Goal: Check status: Check status

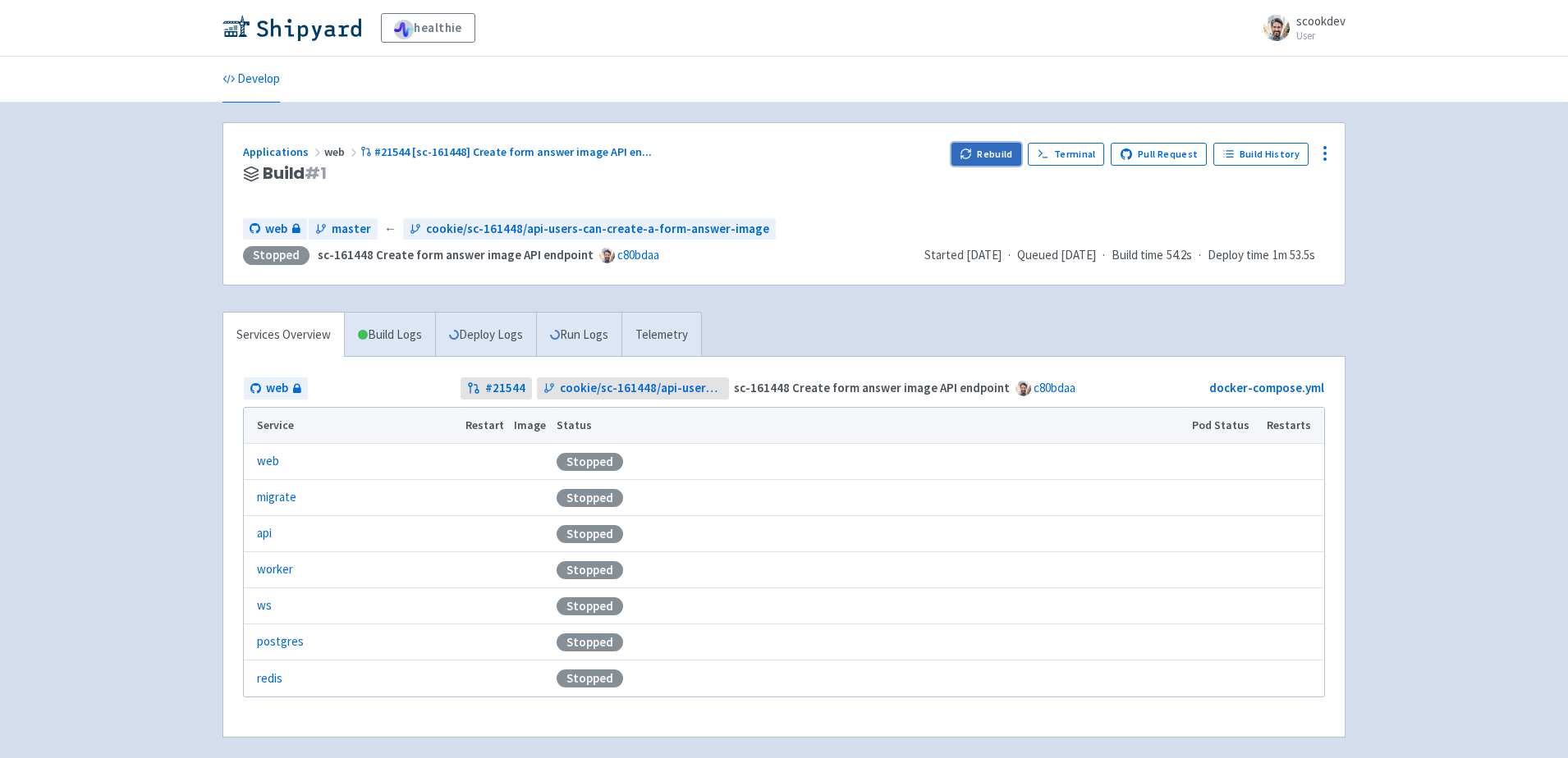
click at [996, 152] on button "Rebuild" at bounding box center [986, 154] width 70 height 23
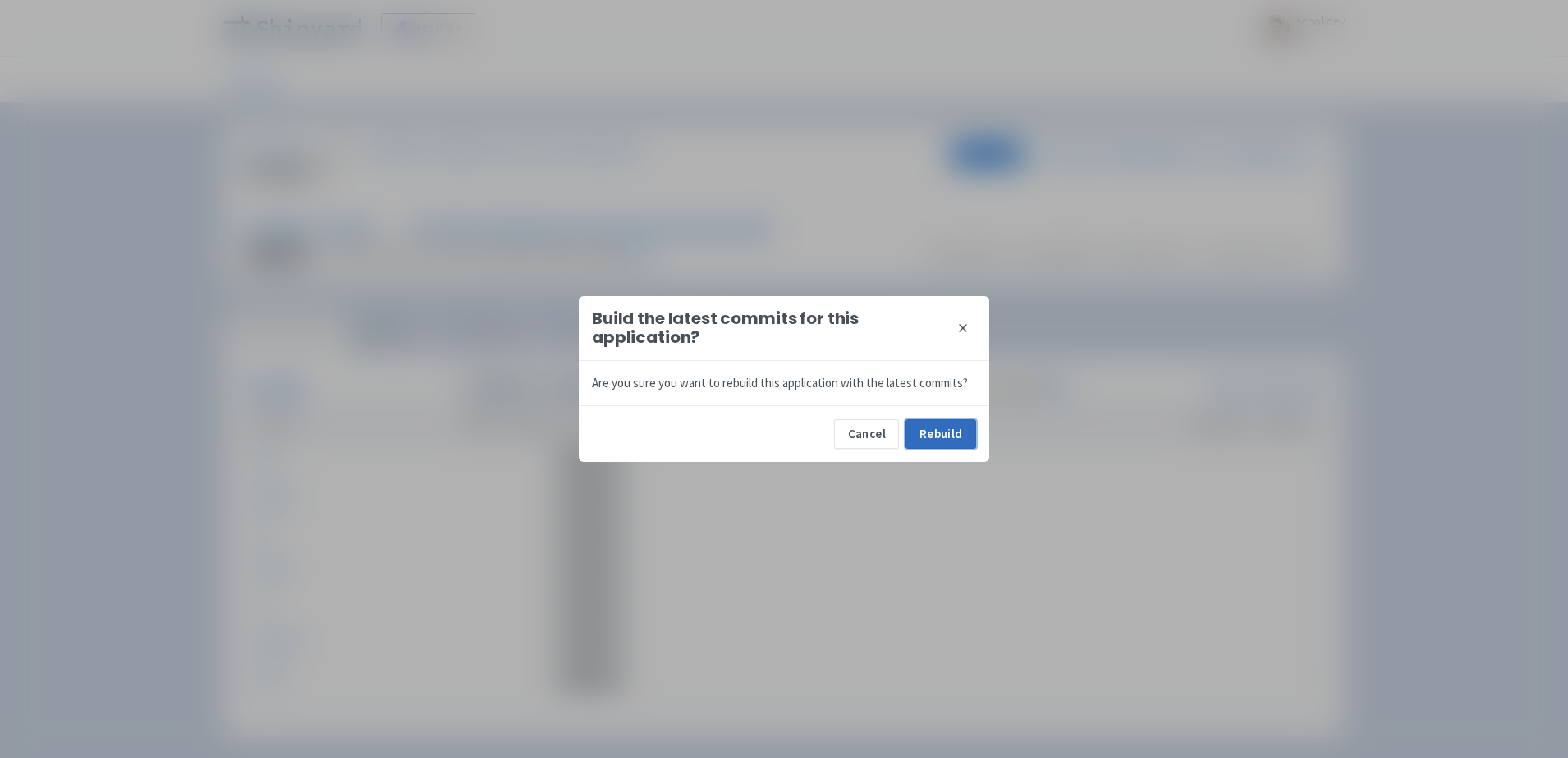
click at [942, 430] on button "Rebuild" at bounding box center [941, 433] width 70 height 30
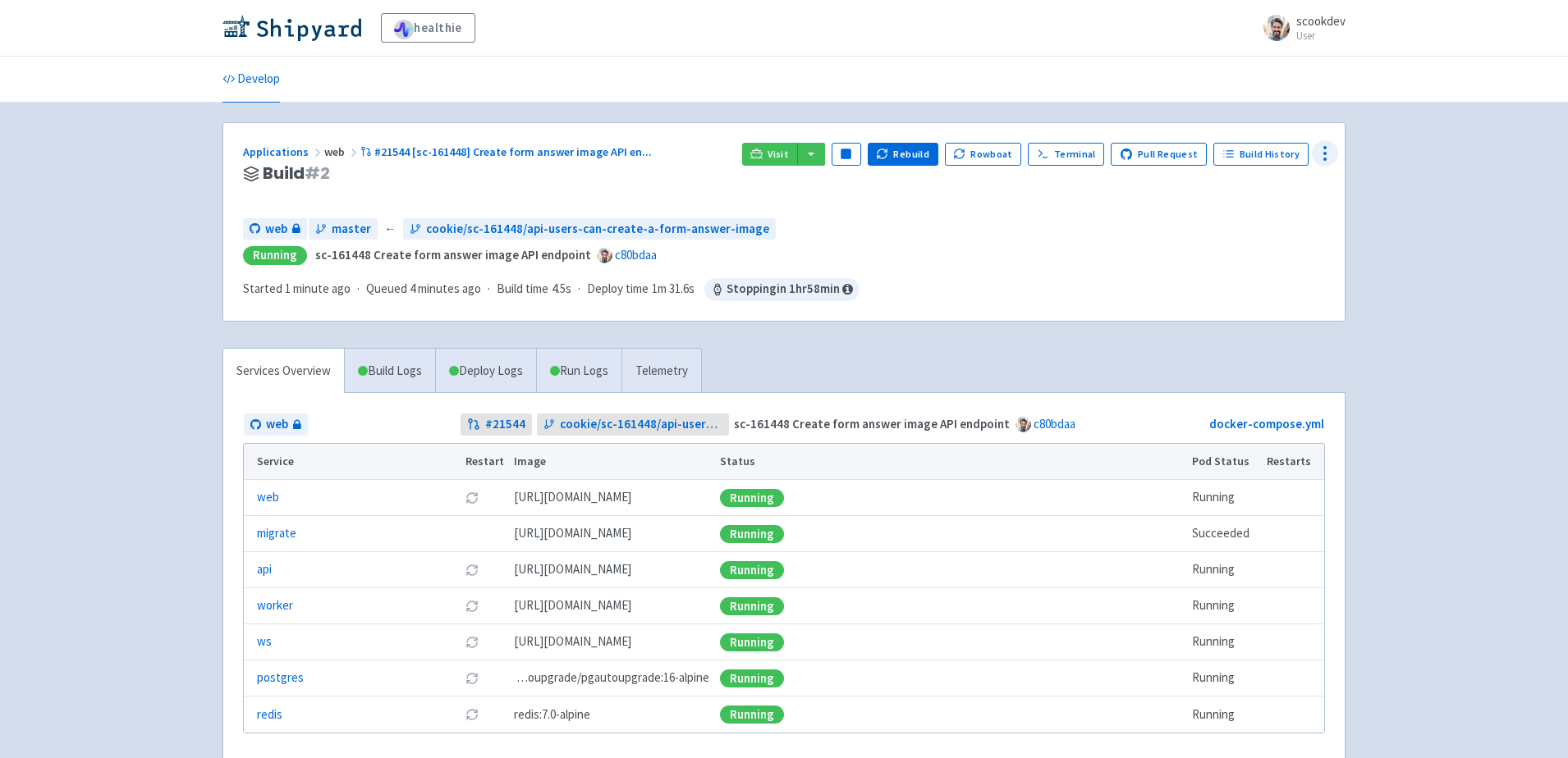
click at [1323, 155] on icon at bounding box center [1325, 153] width 19 height 19
click at [1262, 186] on span "Configure" at bounding box center [1262, 191] width 109 height 23
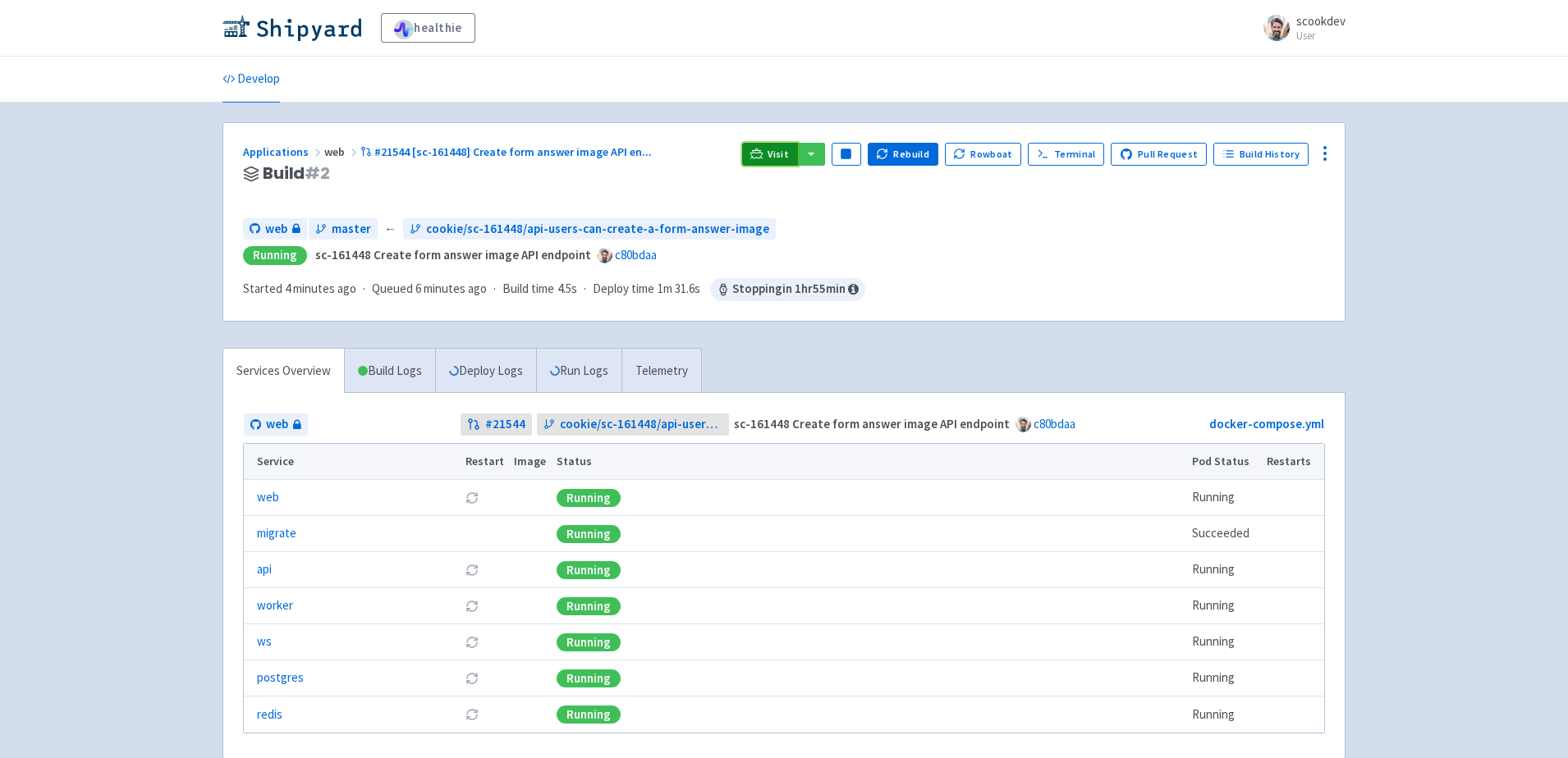
click at [785, 151] on span "Visit" at bounding box center [779, 154] width 21 height 13
click at [779, 148] on span "Visit" at bounding box center [779, 154] width 21 height 13
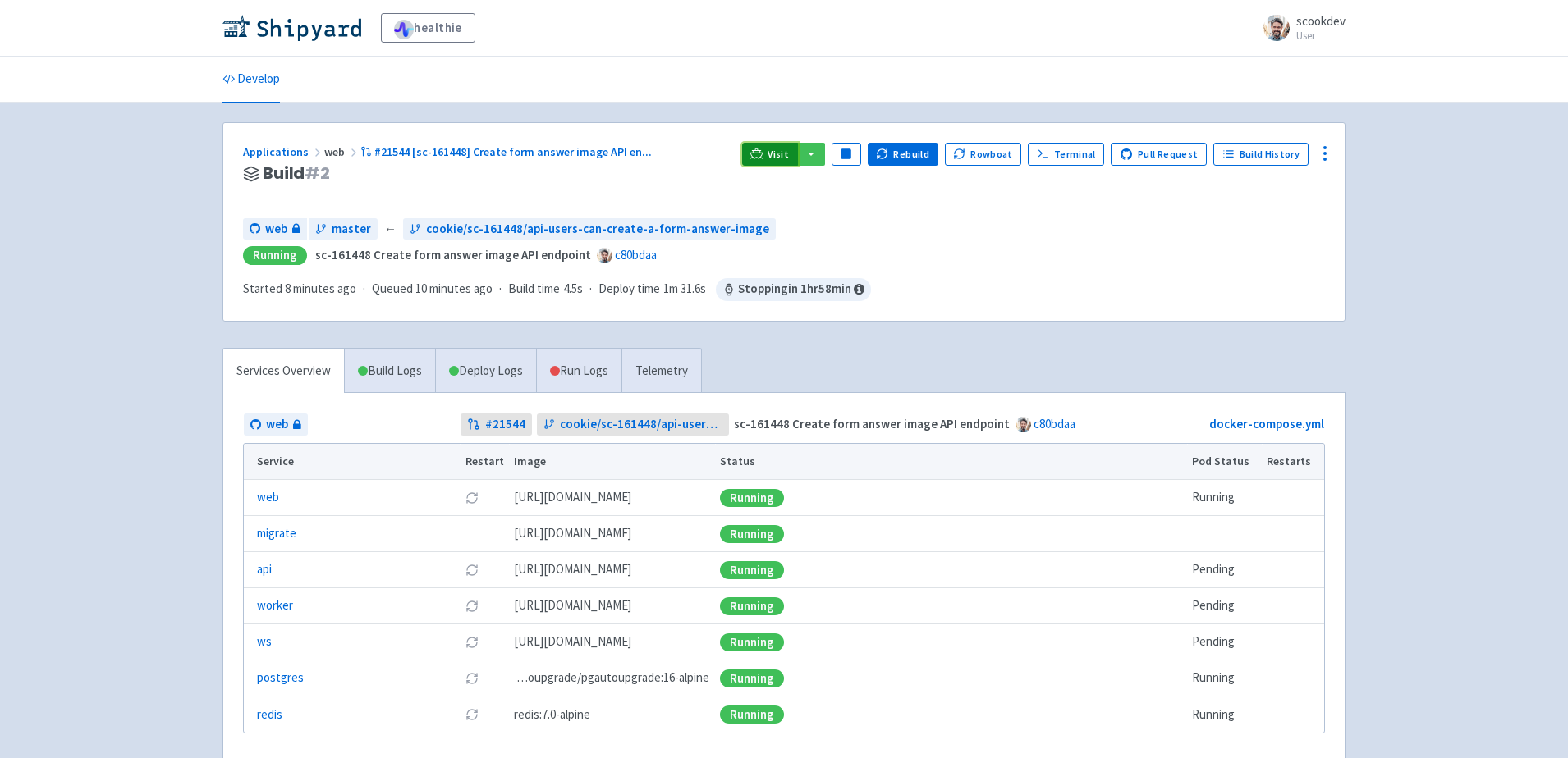
click at [779, 154] on link "Visit" at bounding box center [770, 154] width 56 height 23
click at [914, 148] on button "Rebuild" at bounding box center [903, 154] width 70 height 23
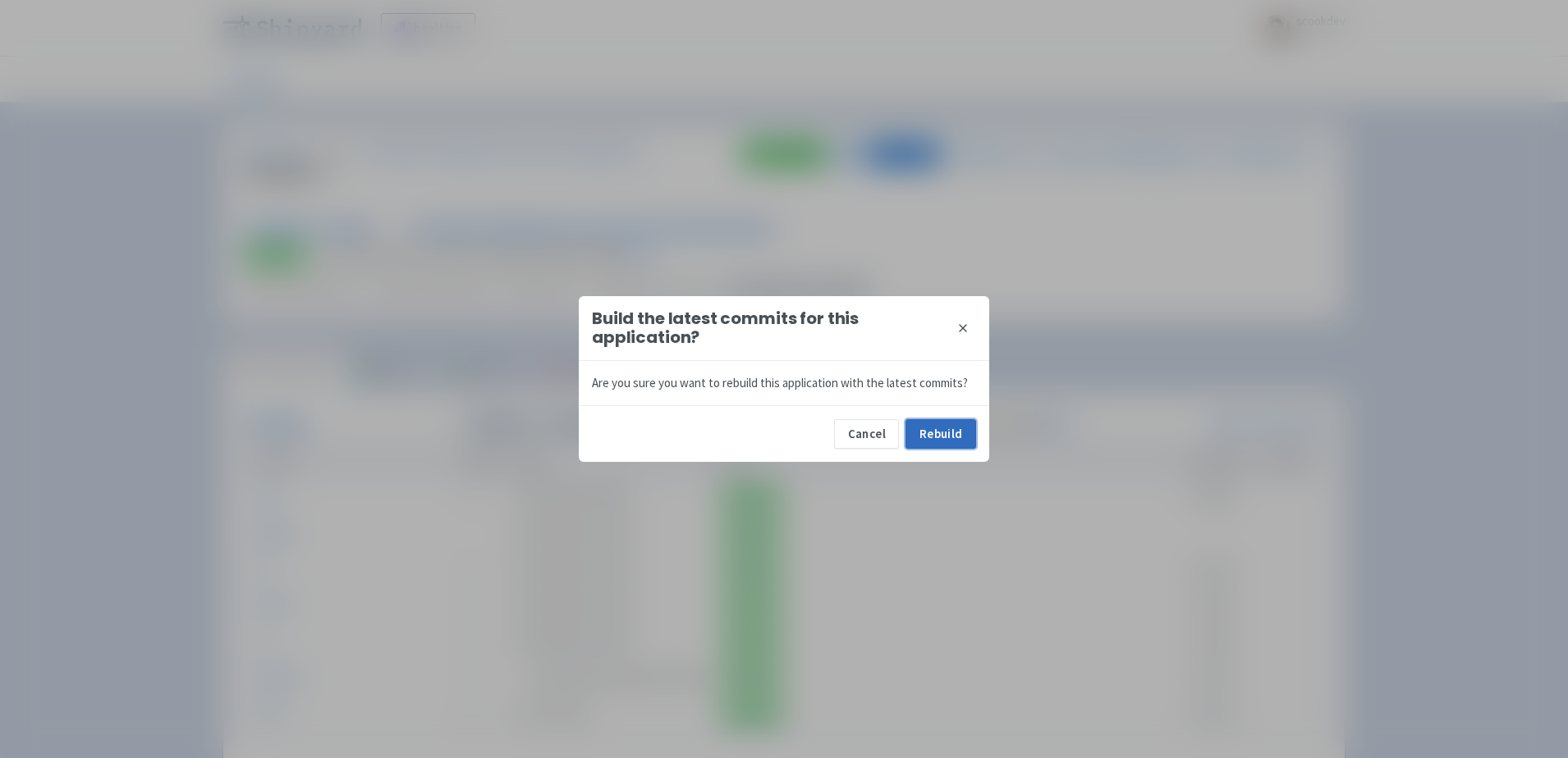
click at [950, 446] on button "Rebuild" at bounding box center [941, 433] width 70 height 30
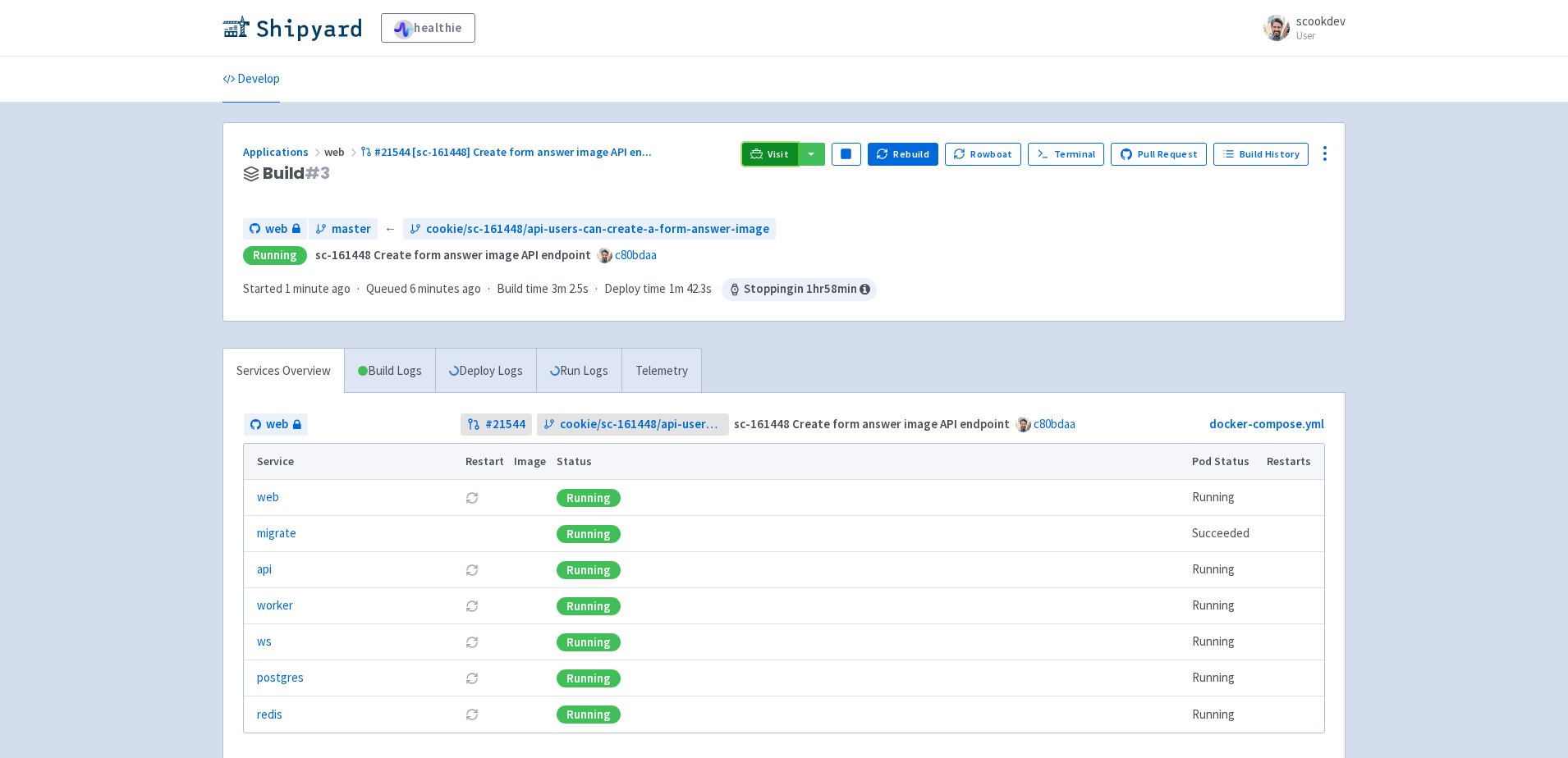
click at [791, 161] on link "Visit" at bounding box center [770, 154] width 56 height 23
click at [784, 154] on span "Visit" at bounding box center [779, 154] width 21 height 13
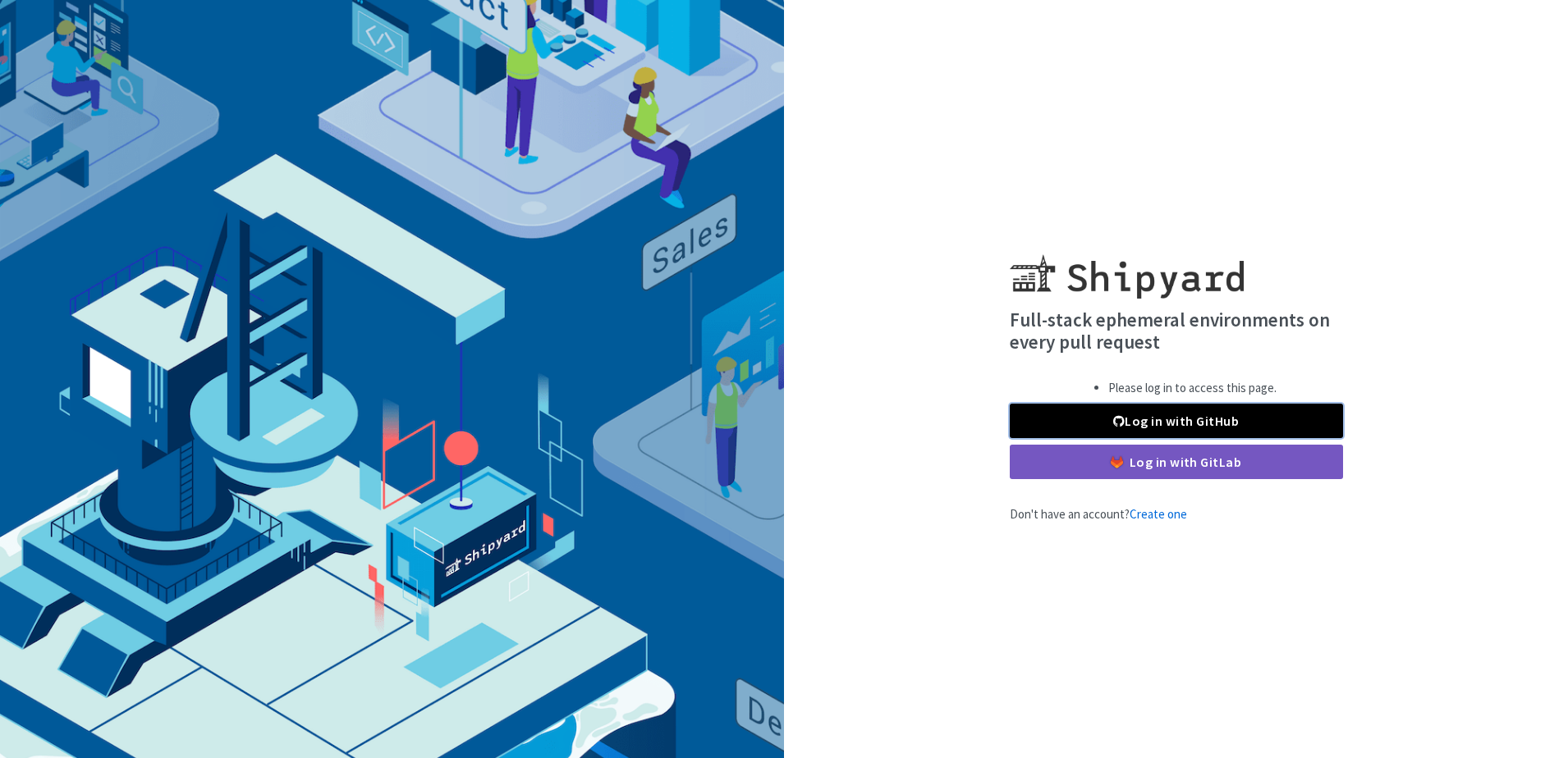
click at [1195, 429] on link "Log in with GitHub" at bounding box center [1177, 421] width 333 height 35
